Goal: Find specific page/section: Find specific page/section

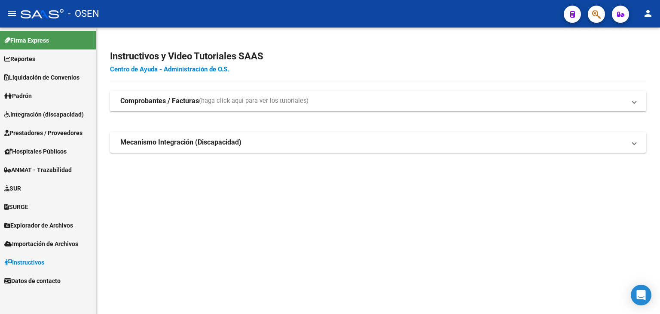
click at [26, 187] on link "SUR" at bounding box center [48, 188] width 96 height 18
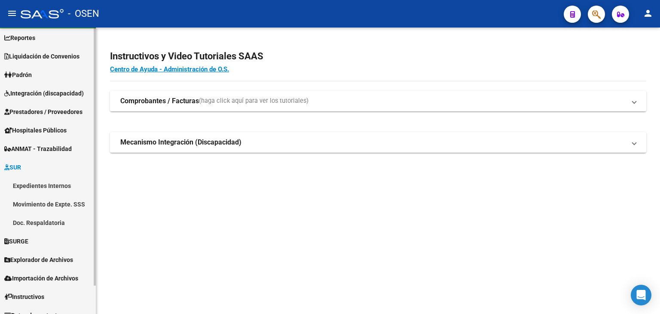
scroll to position [31, 0]
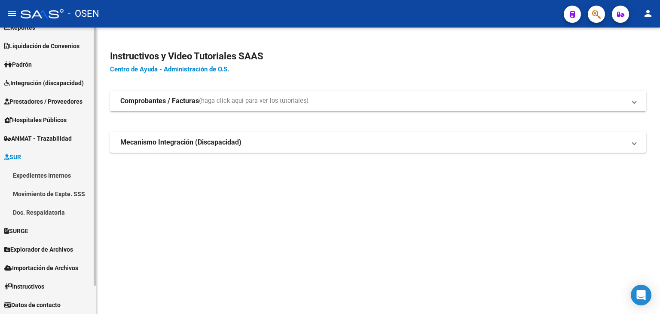
click at [46, 229] on link "SURGE" at bounding box center [48, 230] width 96 height 18
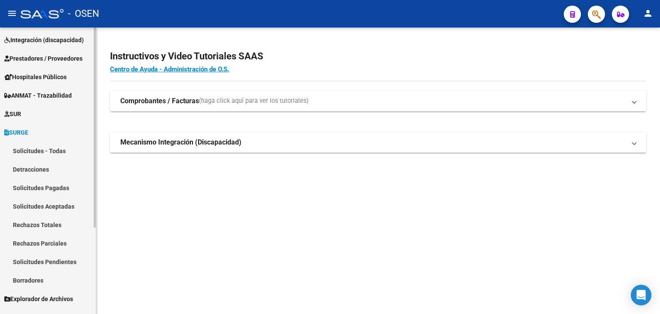
scroll to position [117, 0]
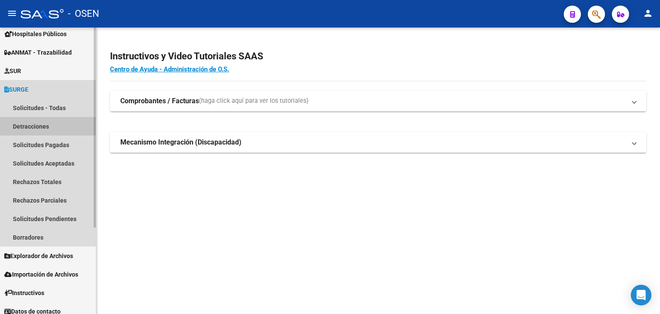
click at [34, 128] on link "Detracciones" at bounding box center [48, 126] width 96 height 18
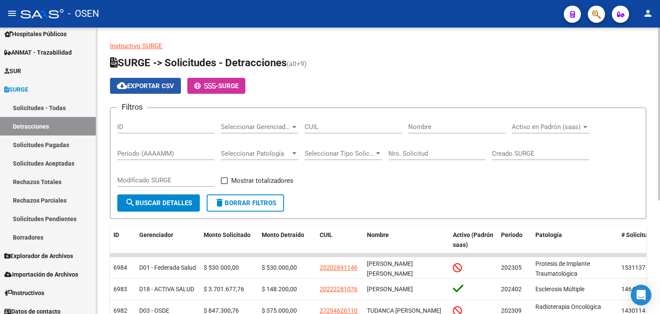
click at [151, 83] on span "cloud_download Exportar CSV" at bounding box center [145, 86] width 57 height 8
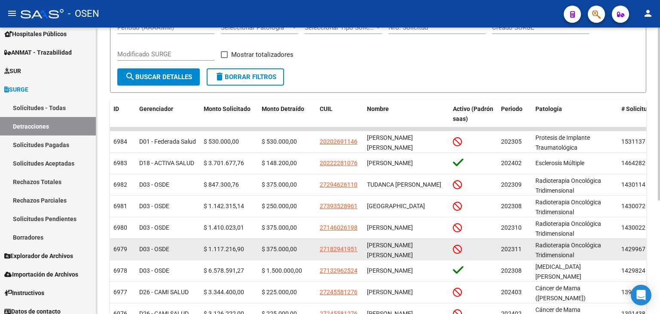
scroll to position [188, 0]
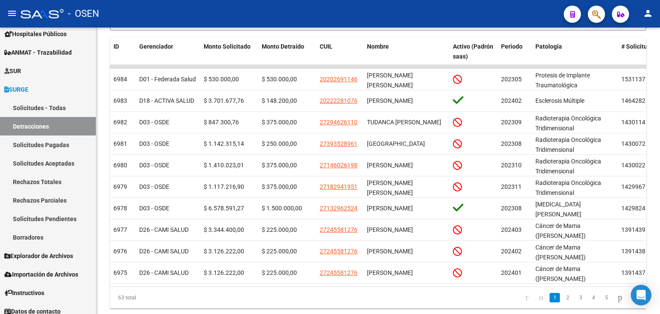
click at [602, 13] on button "button" at bounding box center [596, 14] width 17 height 17
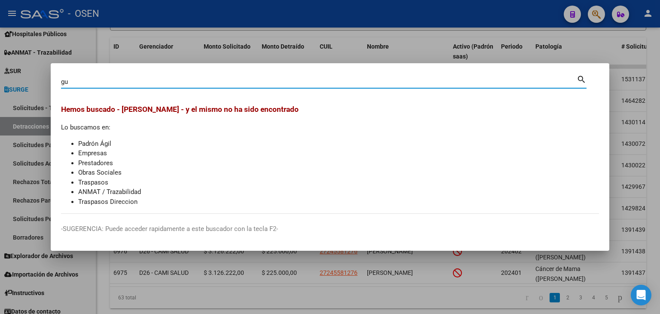
type input "g"
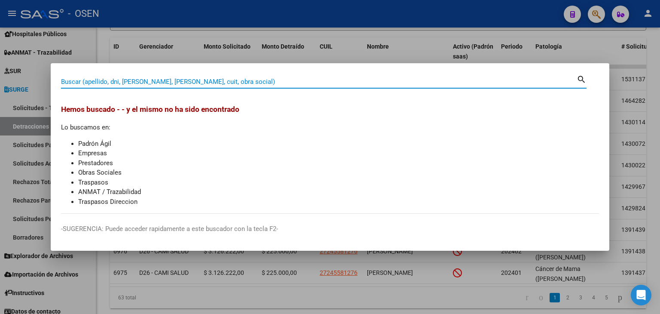
paste input "47680584"
type input "47680584"
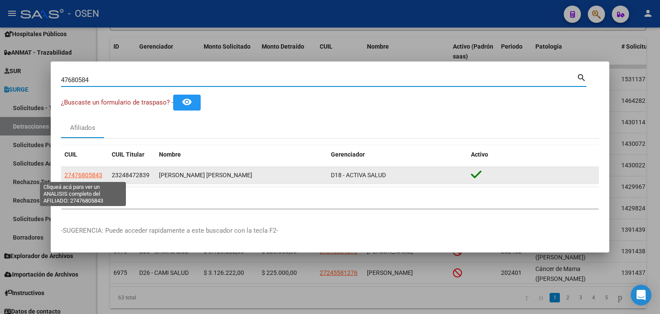
click at [87, 173] on span "27476805843" at bounding box center [83, 174] width 38 height 7
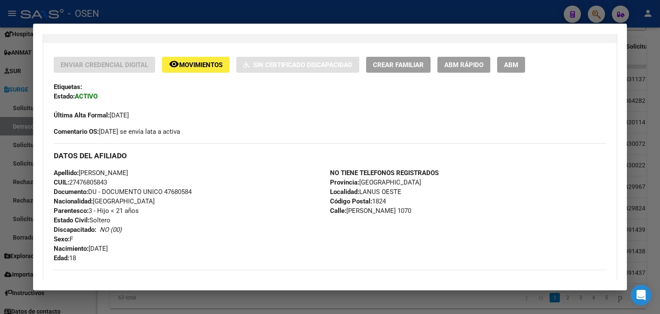
scroll to position [172, 0]
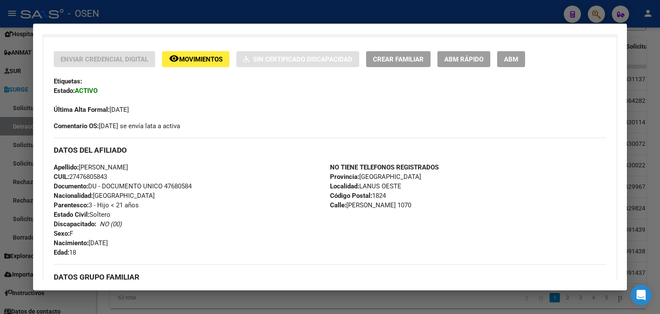
click at [516, 9] on div at bounding box center [330, 157] width 660 height 314
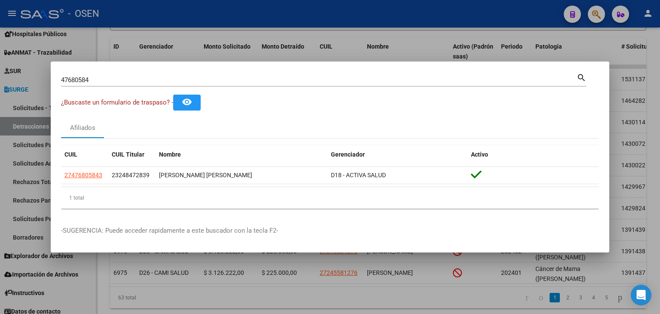
click at [438, 12] on div at bounding box center [330, 157] width 660 height 314
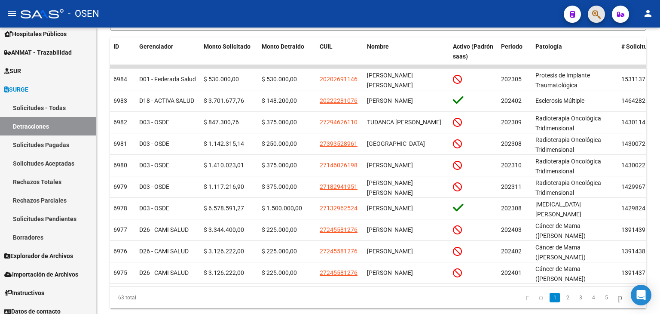
click at [590, 10] on button "button" at bounding box center [596, 14] width 17 height 17
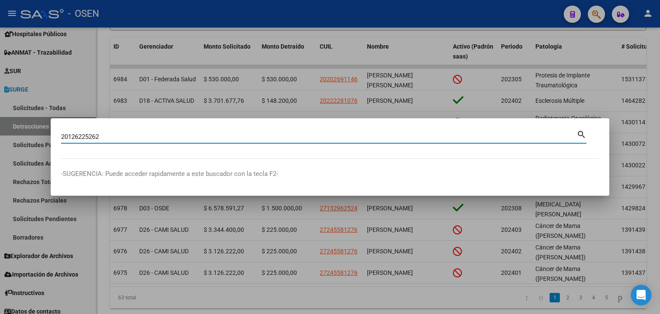
type input "20126225262"
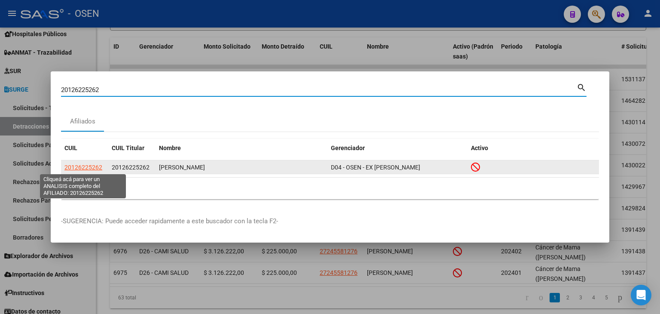
click at [84, 167] on span "20126225262" at bounding box center [83, 167] width 38 height 7
type textarea "20126225262"
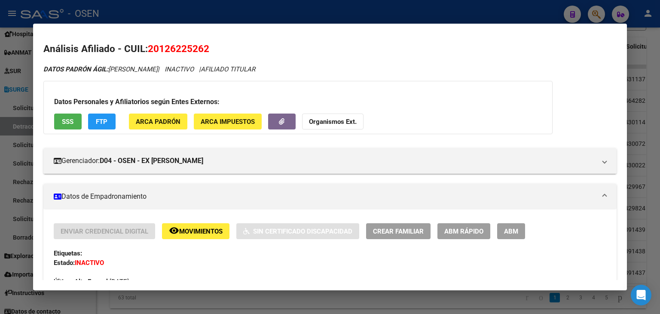
scroll to position [86, 0]
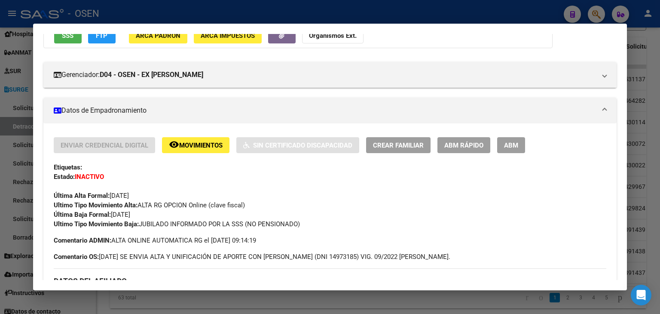
click at [428, 9] on div at bounding box center [330, 157] width 660 height 314
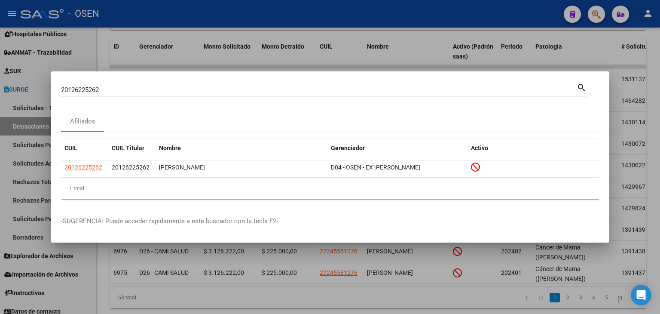
drag, startPoint x: 467, startPoint y: 95, endPoint x: 462, endPoint y: 93, distance: 5.4
click at [466, 96] on div "20126225262 [PERSON_NAME] (apellido, dni, cuil, [PERSON_NAME], cuit, obra socia…" at bounding box center [324, 93] width 526 height 23
click at [460, 90] on input "20126225262" at bounding box center [319, 90] width 516 height 8
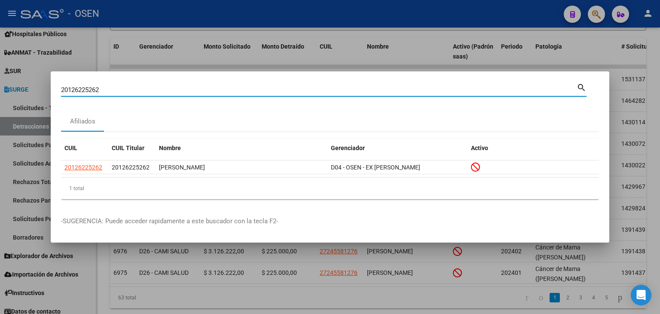
click at [460, 90] on input "20126225262" at bounding box center [319, 90] width 516 height 8
paste input "31358969"
type input "31358969"
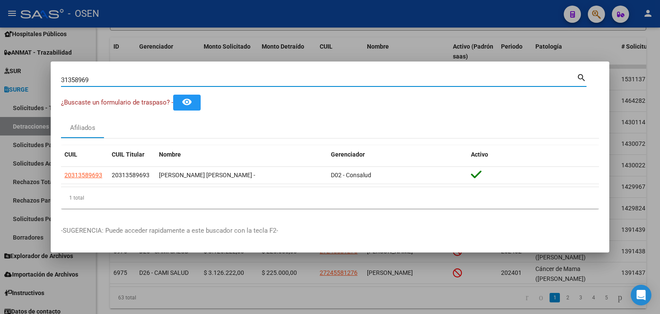
drag, startPoint x: 104, startPoint y: 80, endPoint x: 28, endPoint y: 63, distance: 77.5
click at [29, 63] on div "31358969 Buscar (apellido, dni, cuil, nro traspaso, cuit, obra social) search ¿…" at bounding box center [330, 157] width 660 height 314
paste input "27166712292"
type input "27166712292"
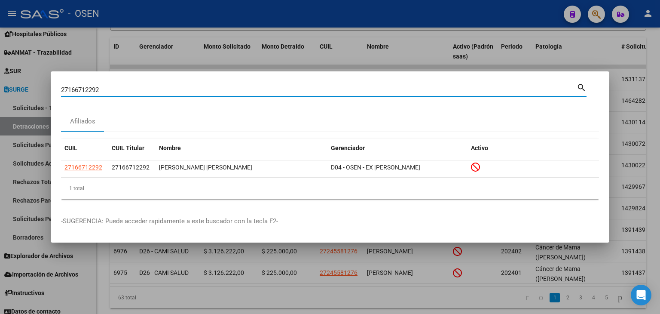
drag, startPoint x: 150, startPoint y: 91, endPoint x: 16, endPoint y: 72, distance: 135.0
click at [41, 83] on div "27166712292 Buscar (apellido, dni, cuil, nro traspaso, cuit, obra social) searc…" at bounding box center [330, 157] width 660 height 314
paste input "20126225262"
type input "20126225262"
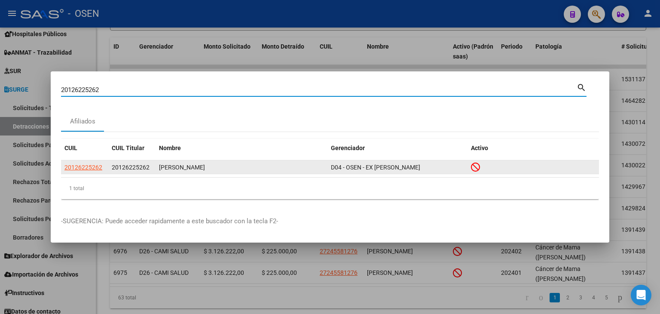
click at [86, 165] on span "20126225262" at bounding box center [83, 167] width 38 height 7
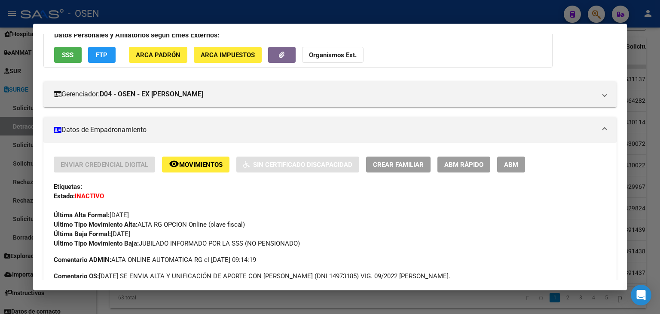
scroll to position [85, 0]
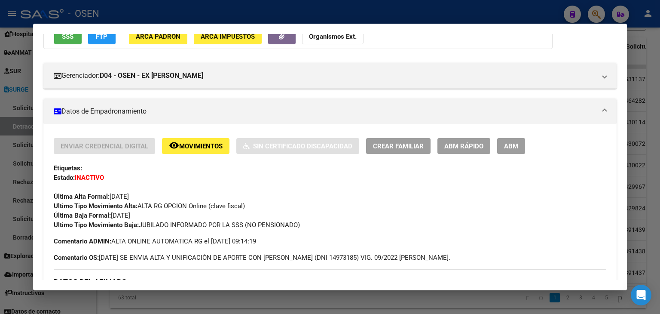
click at [302, 16] on div at bounding box center [330, 157] width 660 height 314
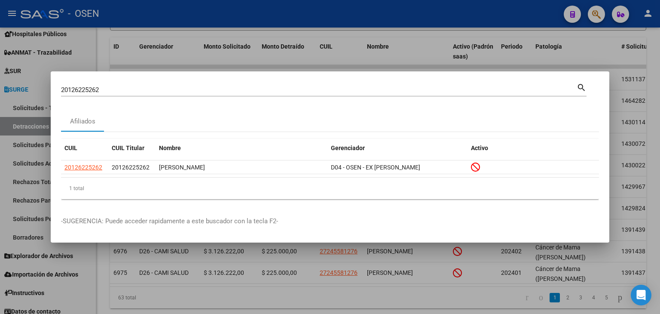
drag, startPoint x: 220, startPoint y: 85, endPoint x: 106, endPoint y: 86, distance: 114.3
click at [106, 86] on div "20126225262 Buscar (apellido, dni, cuil, [PERSON_NAME], cuit, obra social)" at bounding box center [319, 89] width 516 height 13
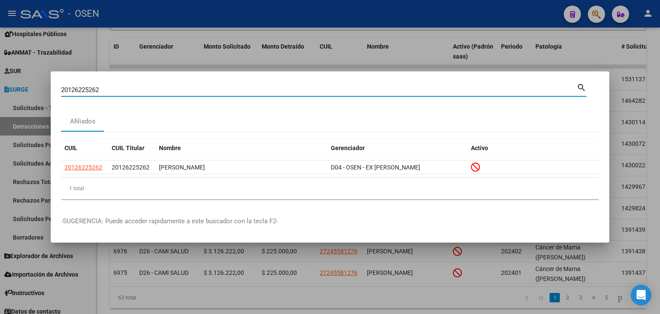
drag, startPoint x: 109, startPoint y: 89, endPoint x: 45, endPoint y: 89, distance: 64.0
click at [45, 89] on div "20126225262 Buscar (apellido, dni, cuil, nro traspaso, cuit, obra social) searc…" at bounding box center [330, 157] width 660 height 314
paste input "20138296408"
type input "20138296408"
click at [581, 89] on mat-icon "search" at bounding box center [582, 87] width 10 height 10
